Goal: Task Accomplishment & Management: Manage account settings

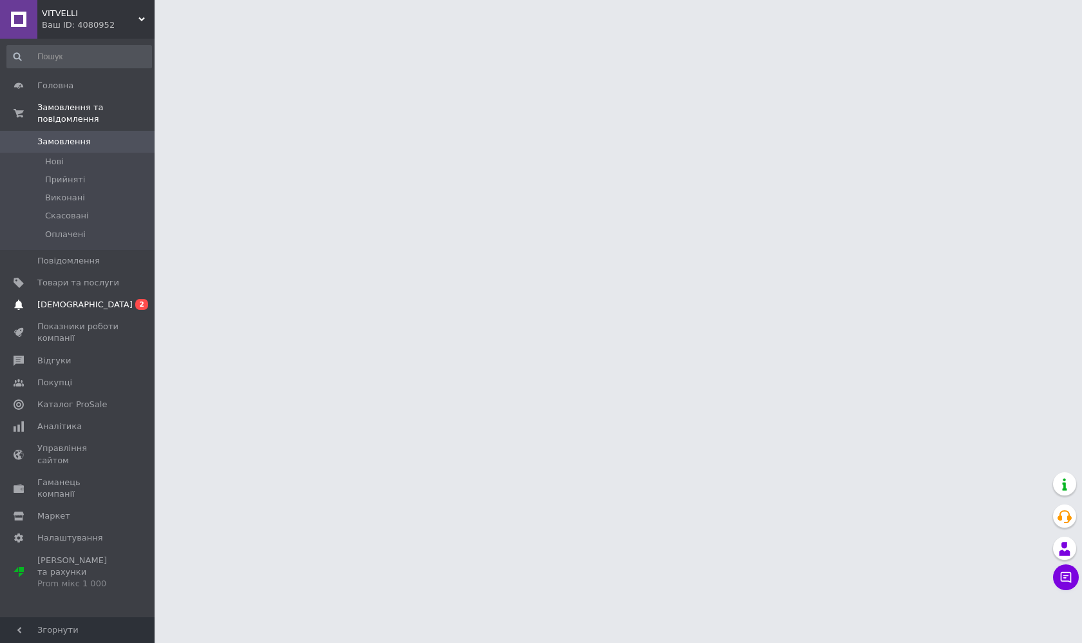
click at [90, 307] on span "[DEMOGRAPHIC_DATA]" at bounding box center [78, 305] width 82 height 12
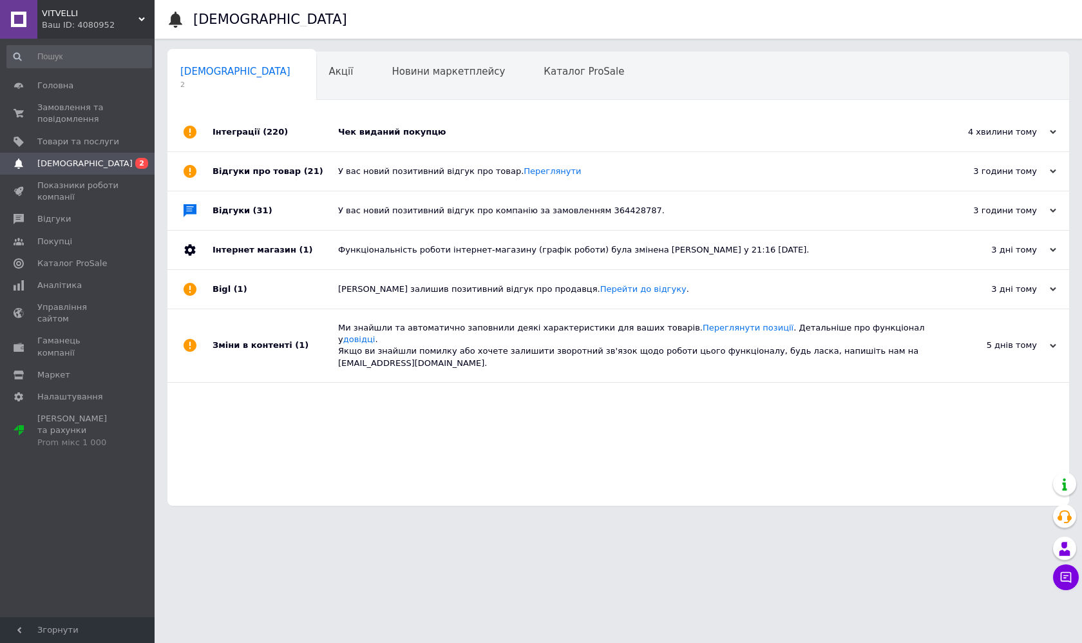
click at [392, 129] on div "Чек виданий покупцю" at bounding box center [632, 132] width 589 height 12
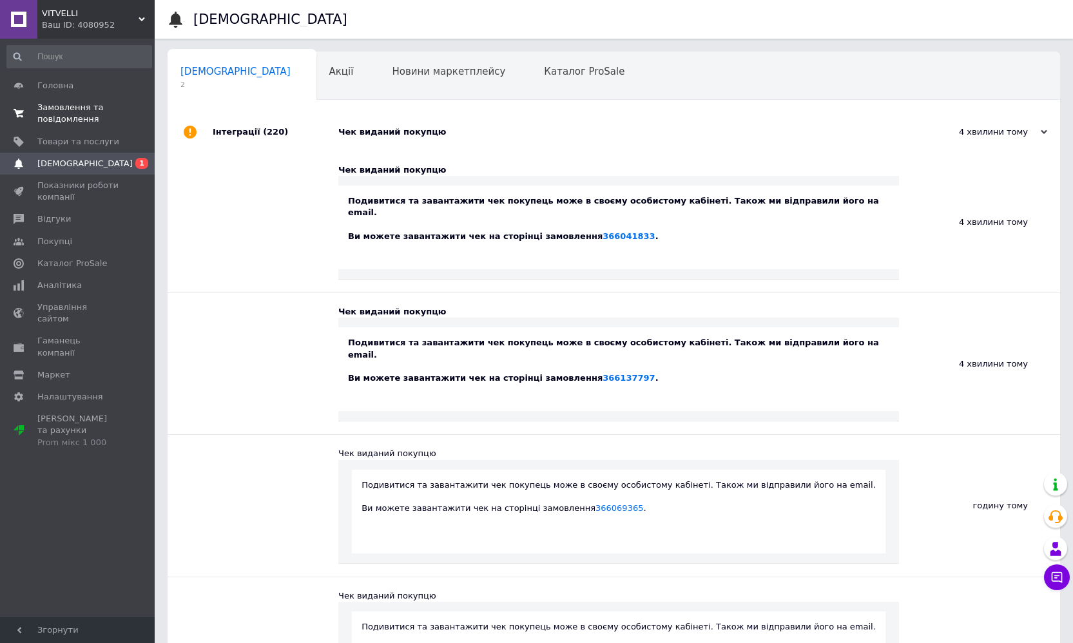
click at [68, 122] on span "Замовлення та повідомлення" at bounding box center [78, 113] width 82 height 23
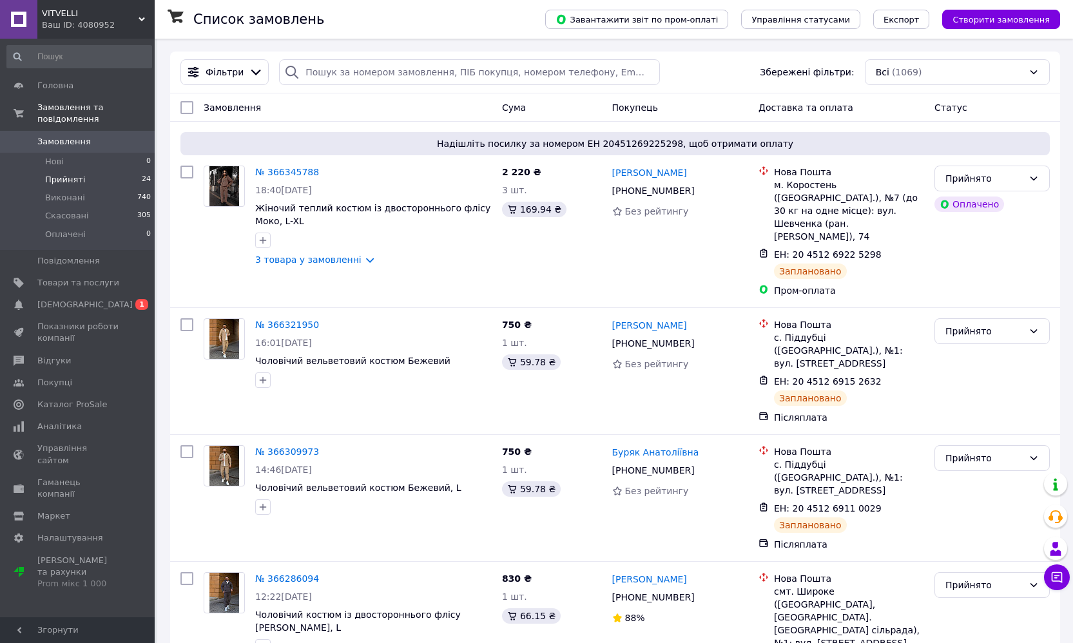
click at [75, 179] on span "Прийняті" at bounding box center [65, 180] width 40 height 12
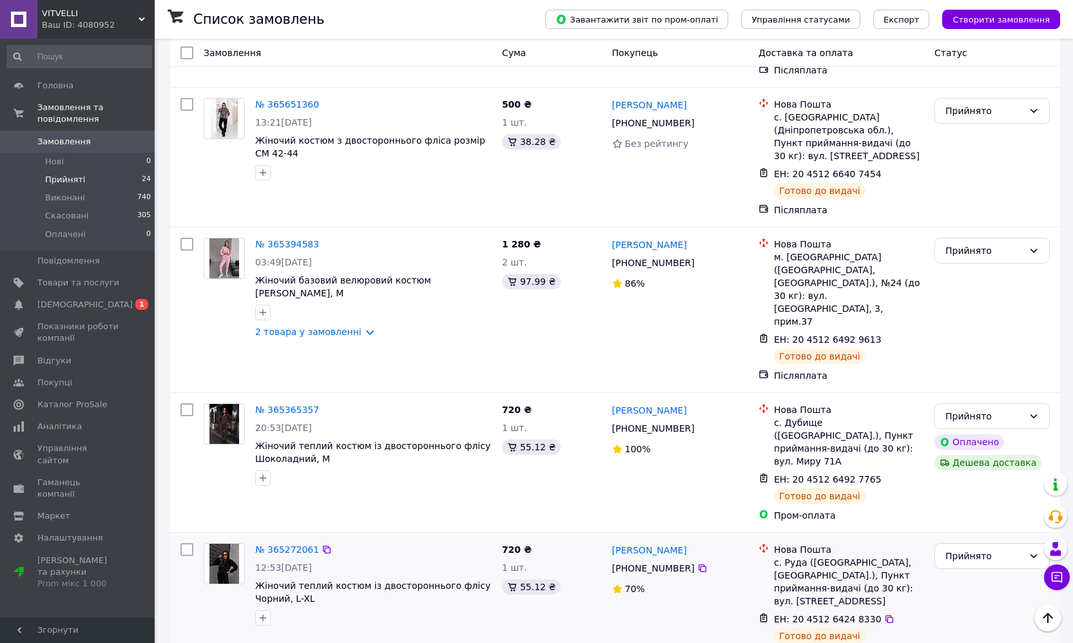
scroll to position [2537, 0]
